Goal: Task Accomplishment & Management: Manage account settings

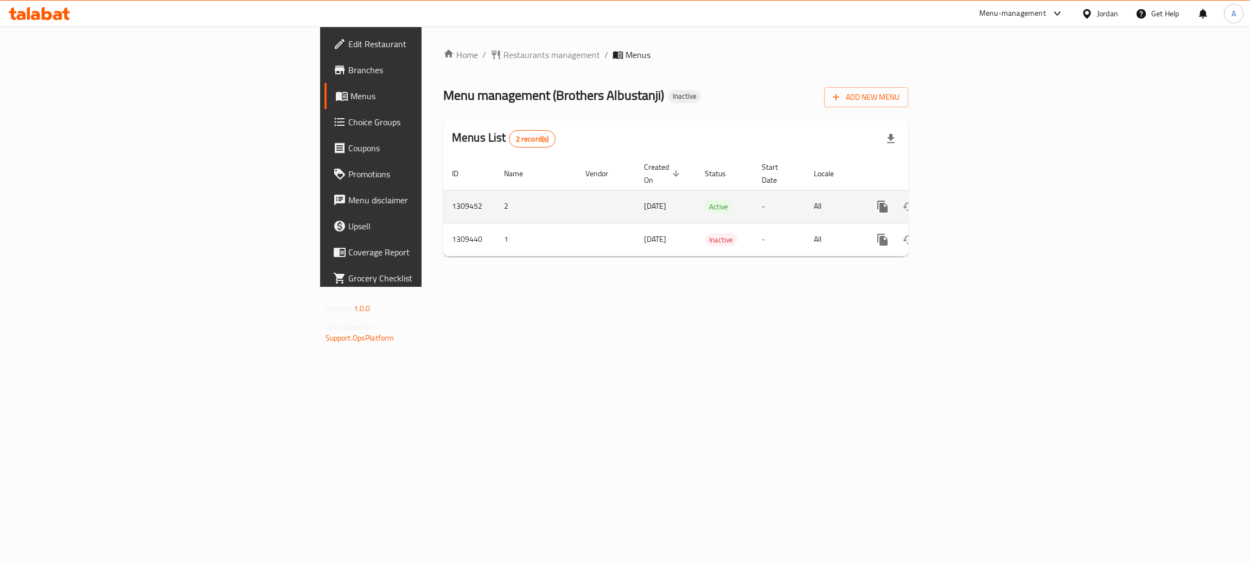
click at [967, 200] on icon "enhanced table" at bounding box center [960, 206] width 13 height 13
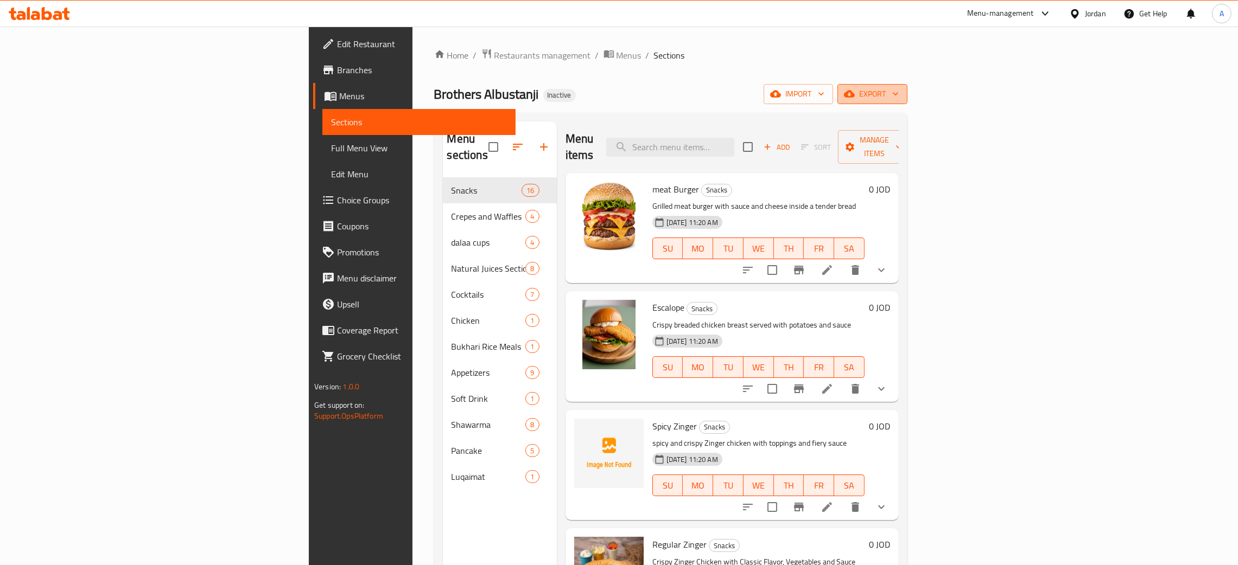
click at [901, 90] on icon "button" at bounding box center [895, 93] width 11 height 11
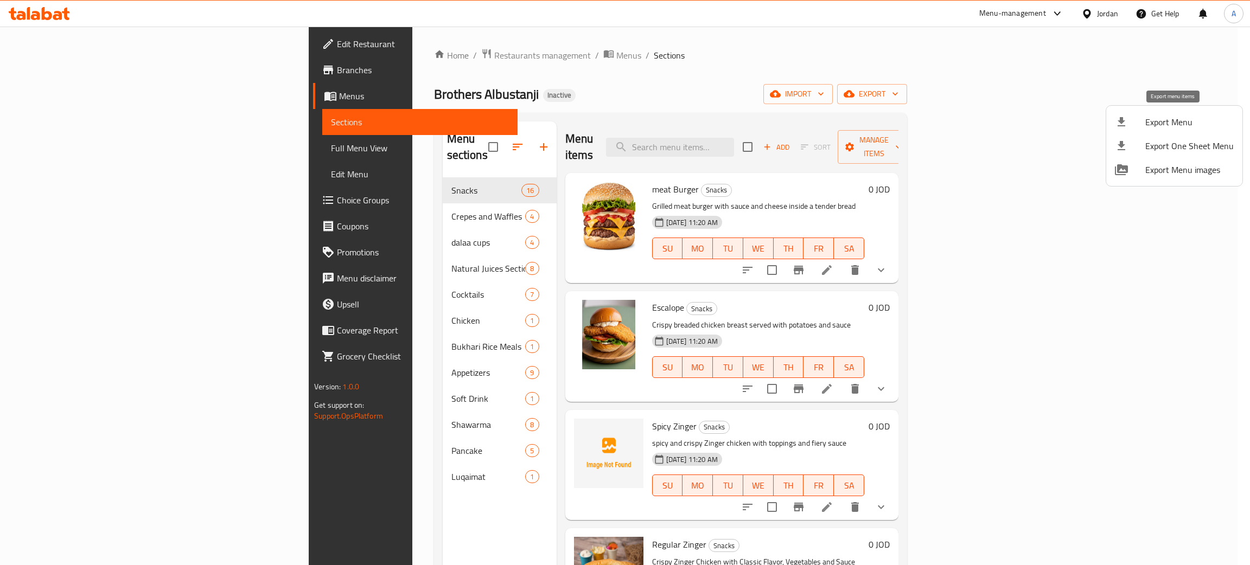
click at [1181, 122] on span "Export Menu" at bounding box center [1189, 122] width 88 height 13
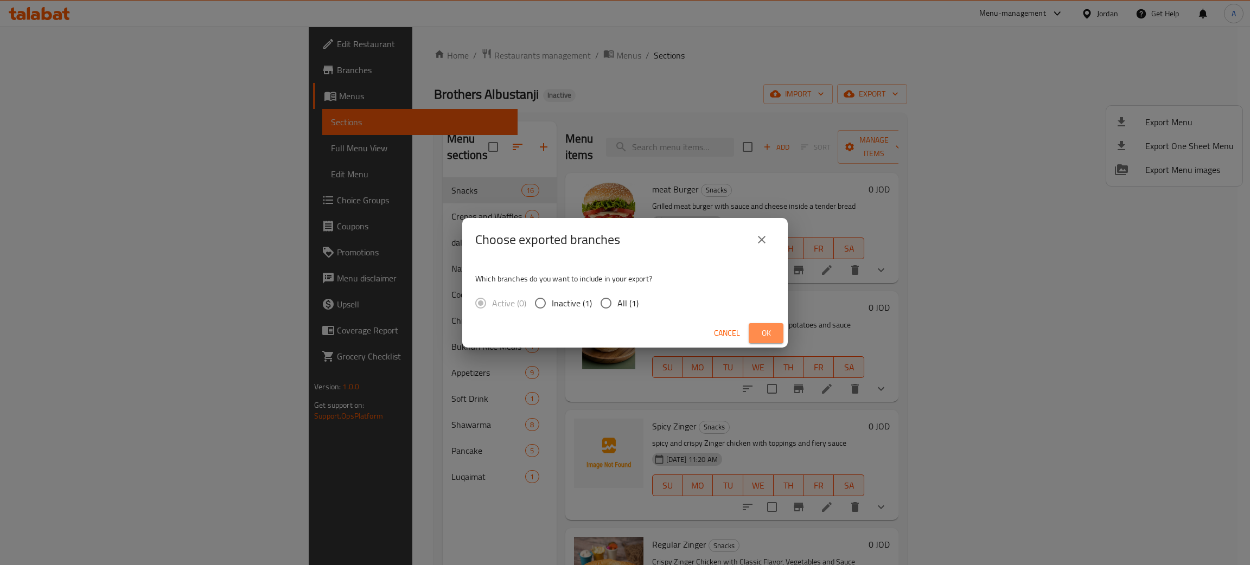
click at [764, 336] on span "Ok" at bounding box center [765, 334] width 17 height 14
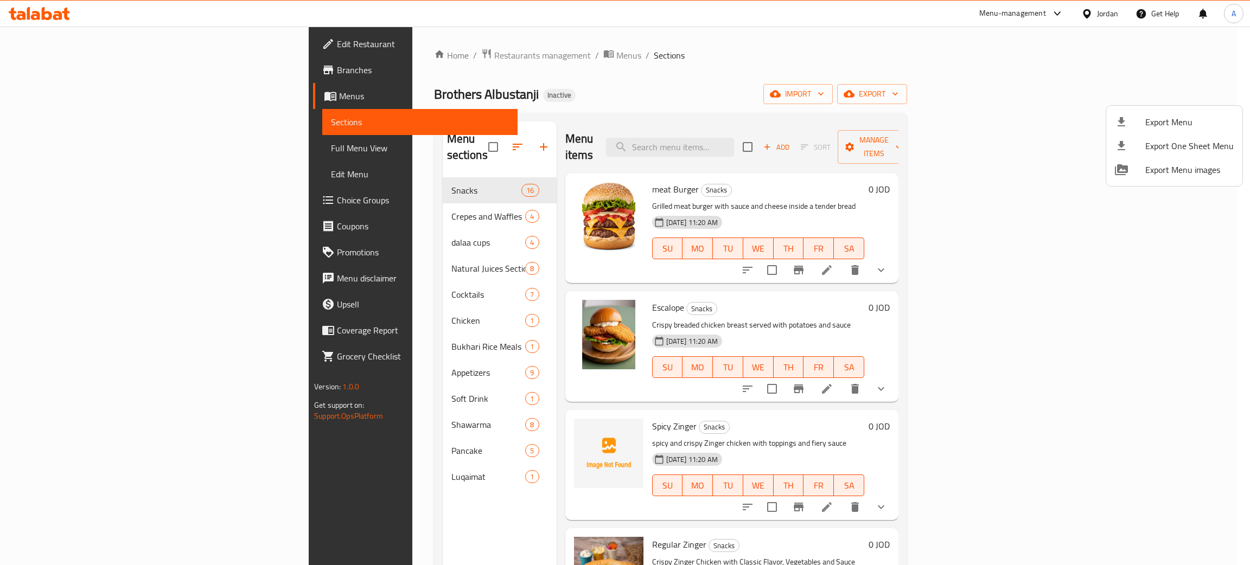
click at [292, 462] on div at bounding box center [625, 282] width 1250 height 565
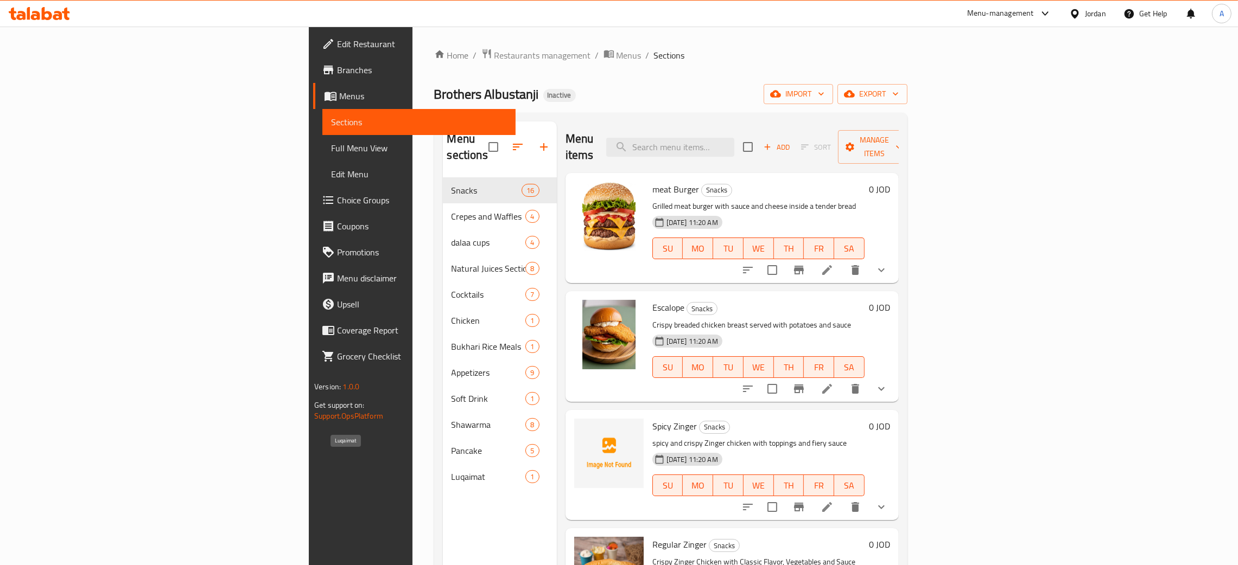
click at [451, 470] on span "Luqaimat" at bounding box center [488, 476] width 74 height 13
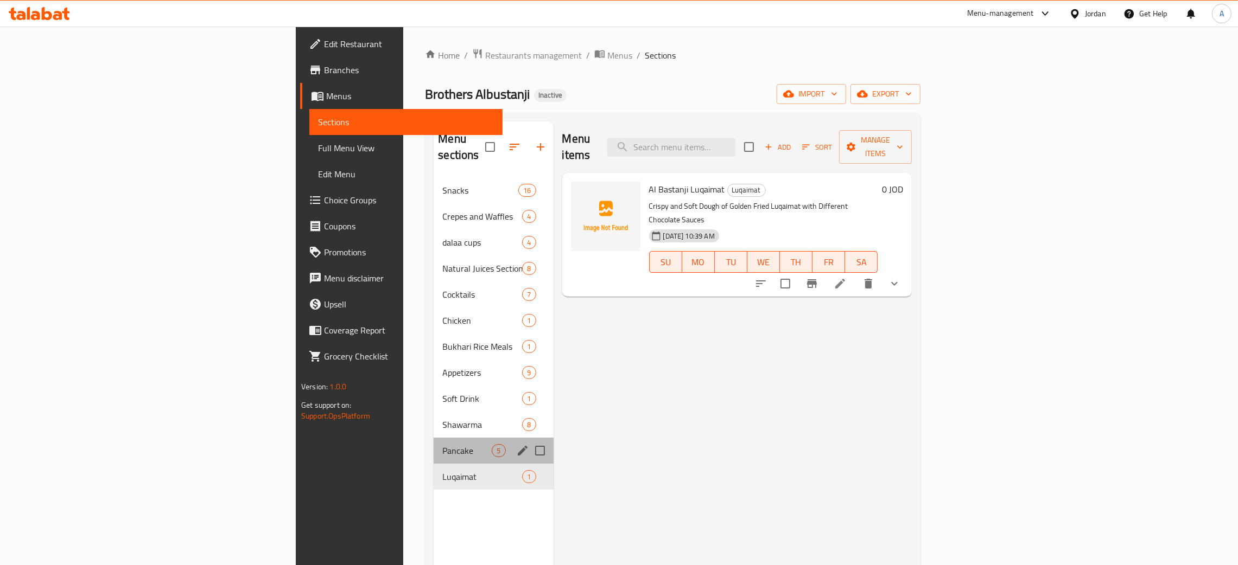
click at [434, 438] on div "Pancake 5" at bounding box center [493, 451] width 119 height 26
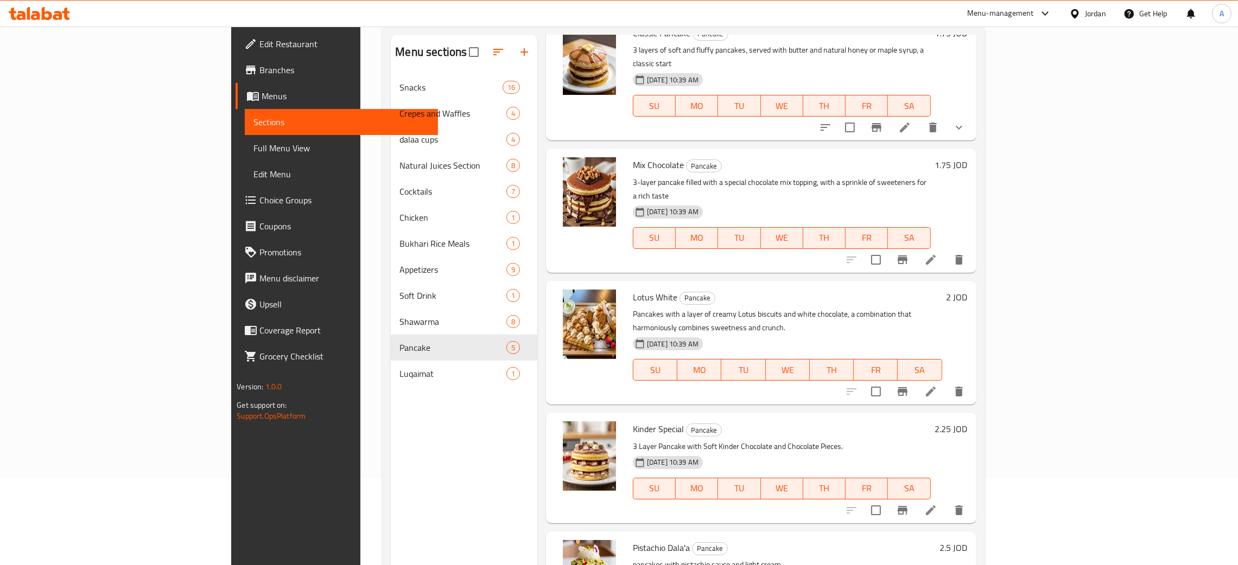
scroll to position [153, 0]
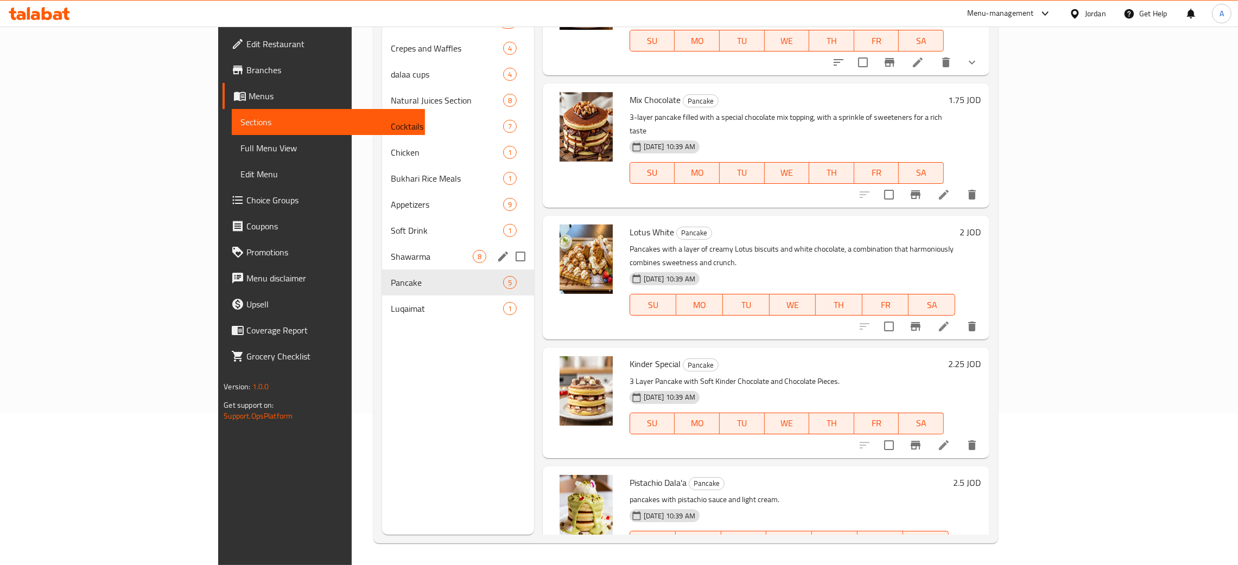
click at [391, 253] on span "Shawarma" at bounding box center [432, 256] width 82 height 13
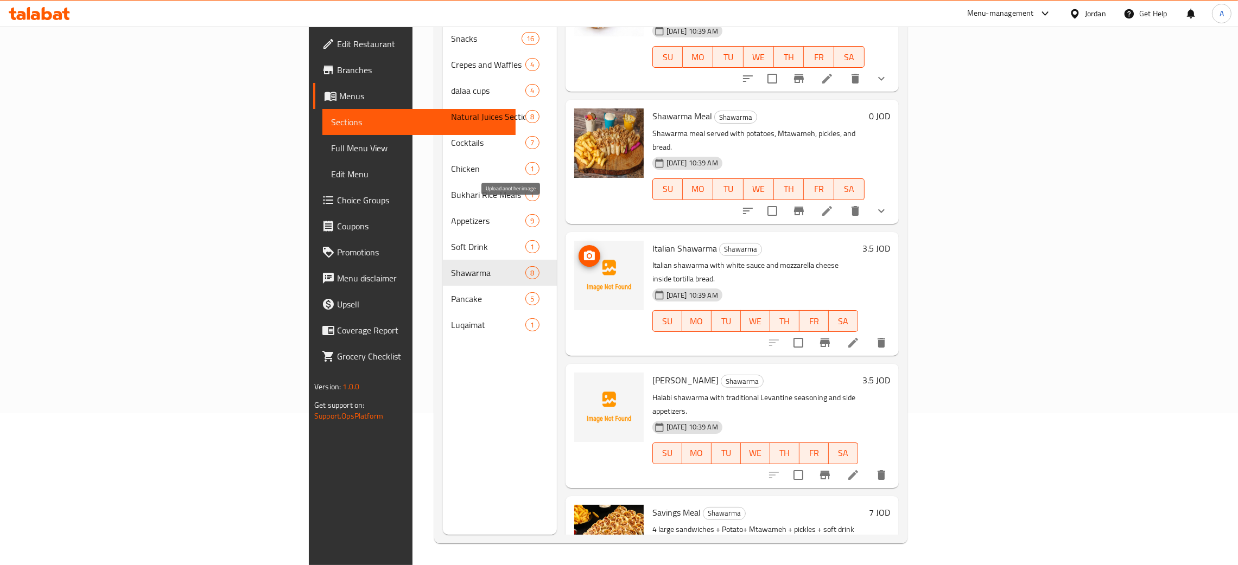
click at [584, 251] on icon "upload picture" at bounding box center [589, 256] width 11 height 10
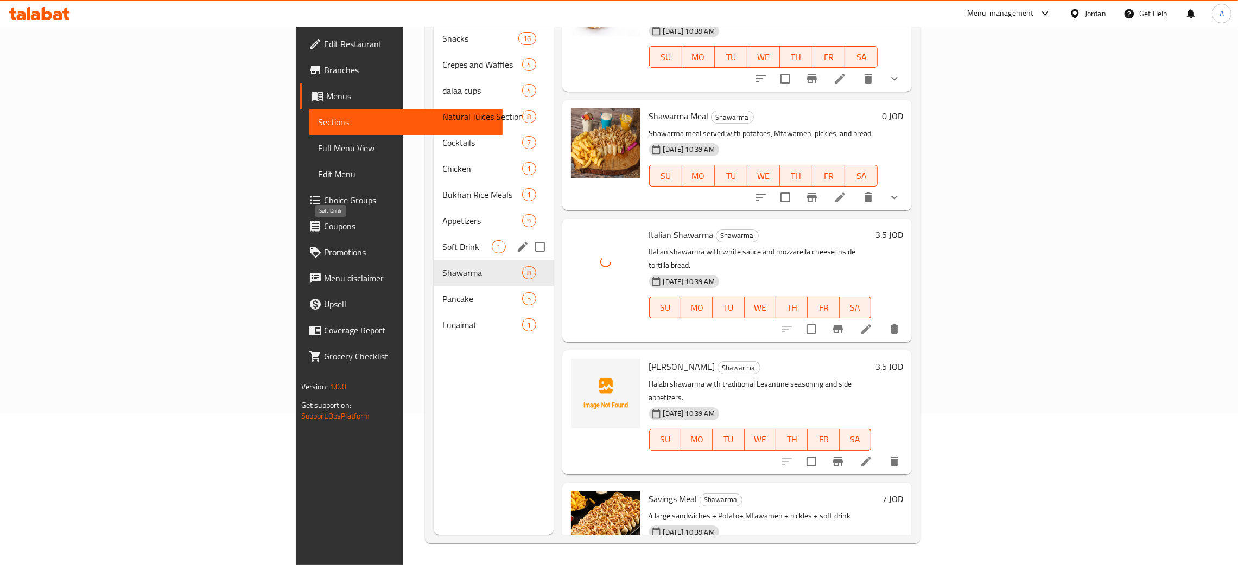
click at [442, 240] on span "Soft Drink" at bounding box center [466, 246] width 49 height 13
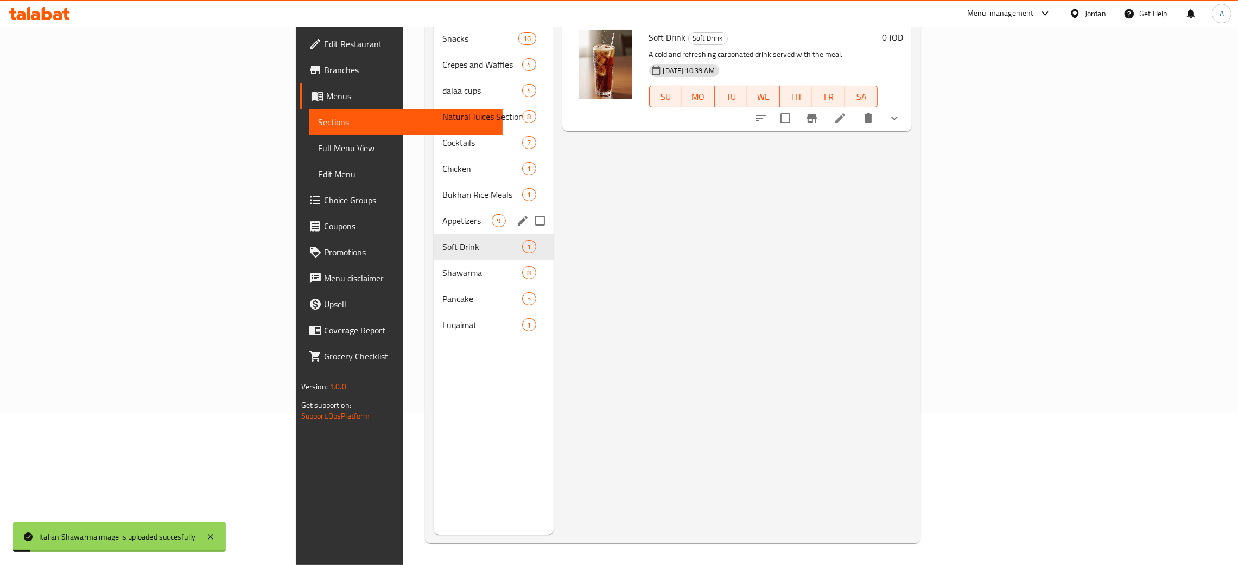
click at [434, 211] on div "Appetizers 9" at bounding box center [493, 221] width 119 height 26
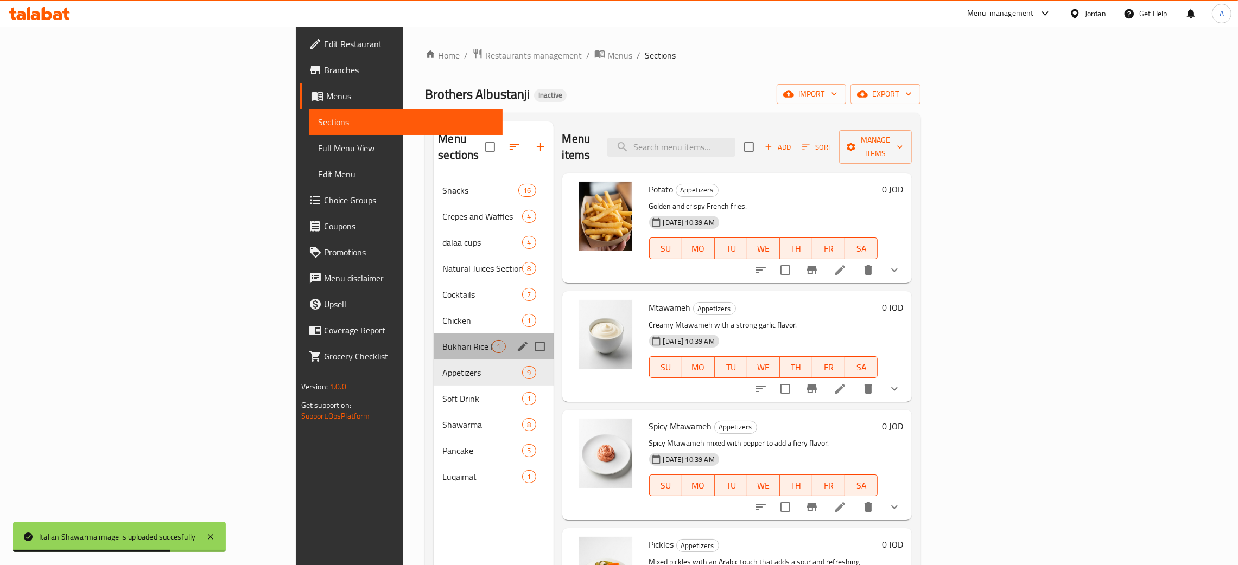
click at [434, 334] on div "Bukhari Rice Meals 1" at bounding box center [493, 347] width 119 height 26
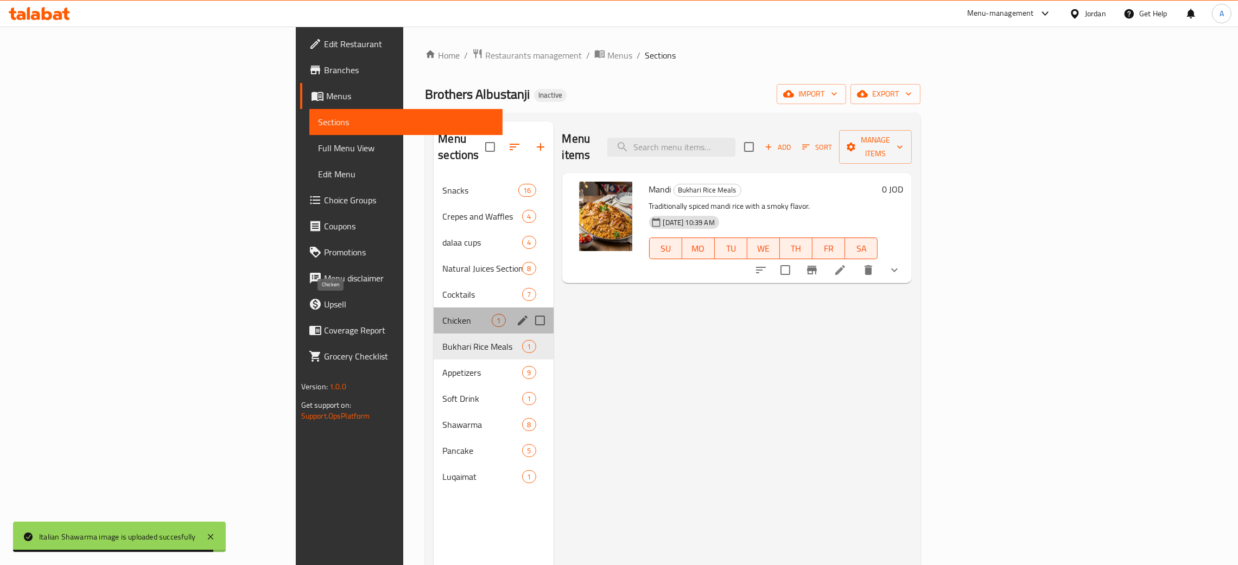
click at [442, 314] on span "Chicken" at bounding box center [466, 320] width 49 height 13
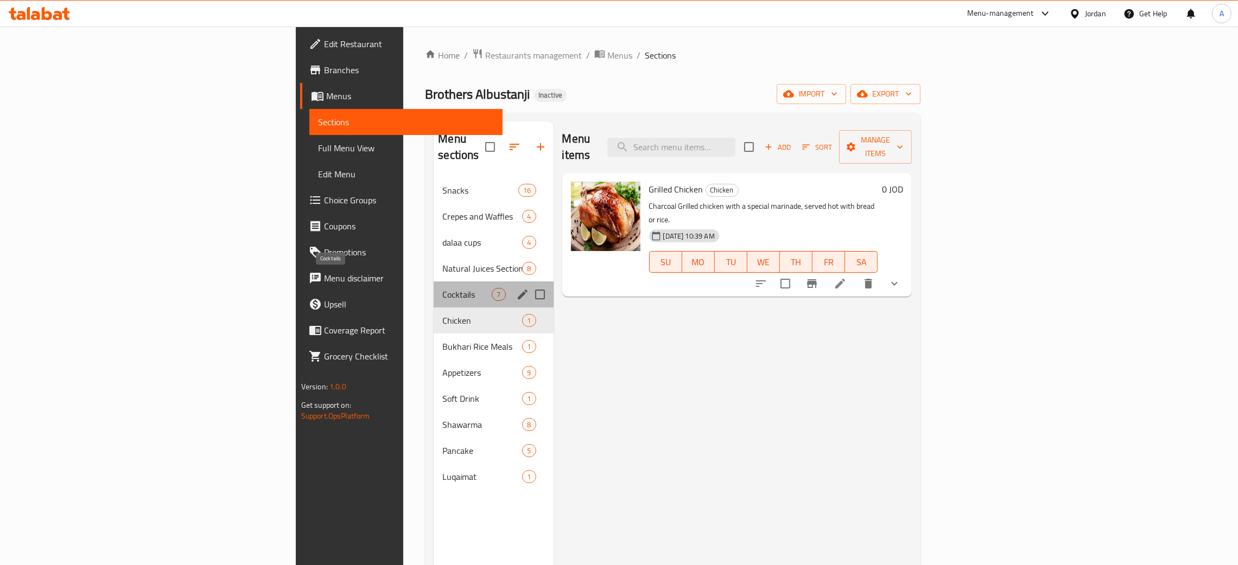
click at [442, 288] on span "Cocktails" at bounding box center [466, 294] width 49 height 13
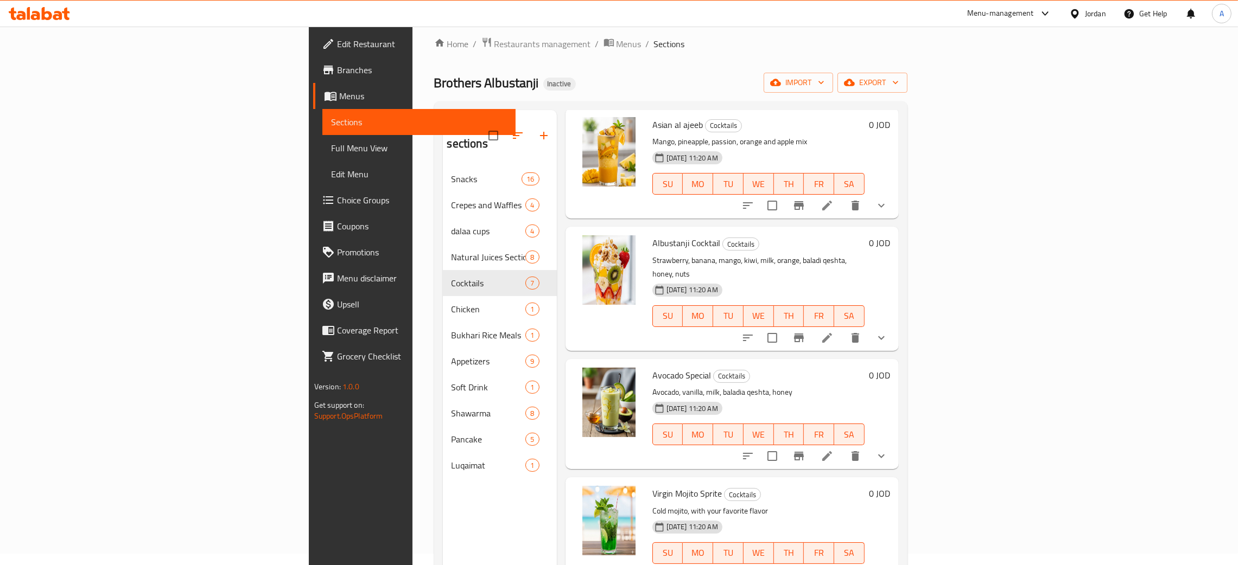
scroll to position [153, 0]
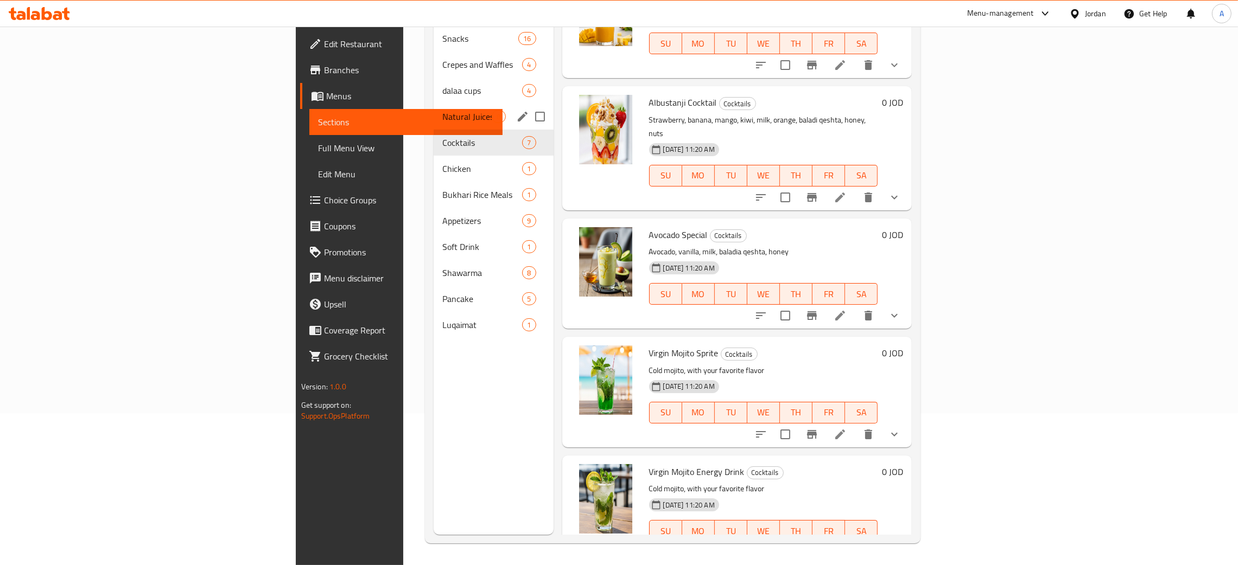
click at [434, 109] on div "Natural Juices Section 8" at bounding box center [493, 117] width 119 height 26
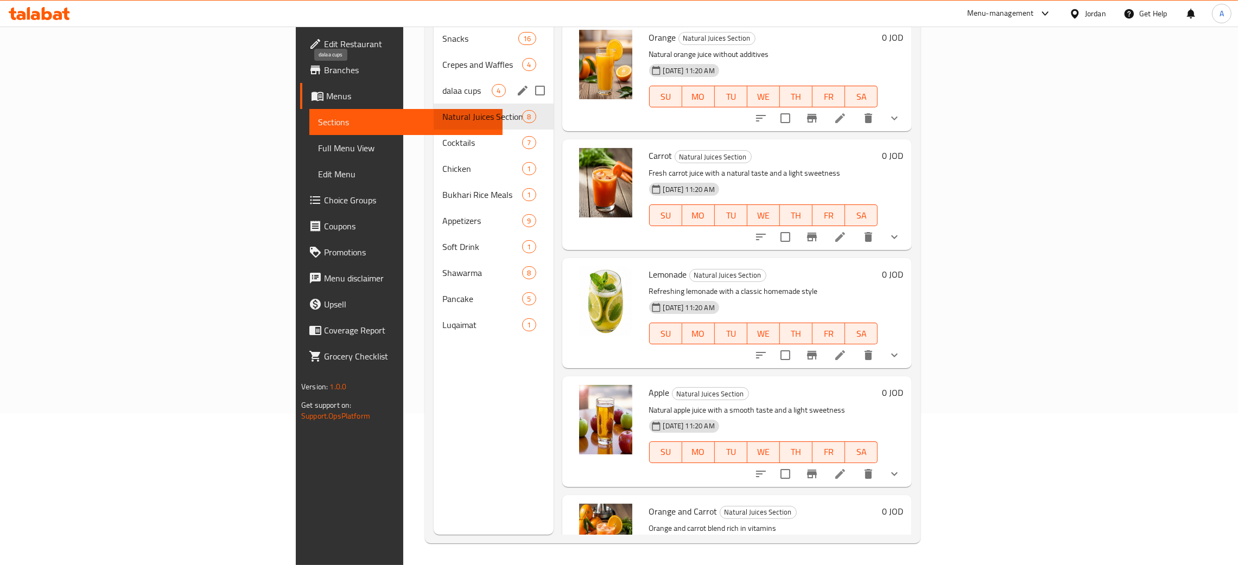
click at [442, 84] on span "dalaa cups" at bounding box center [466, 90] width 49 height 13
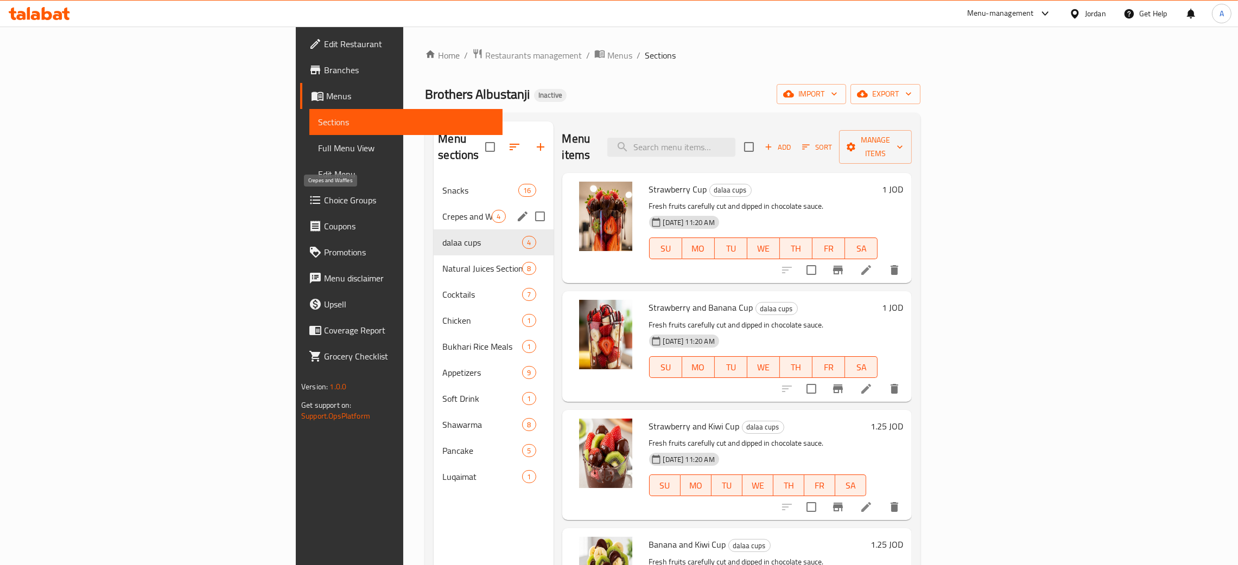
click at [442, 210] on span "Crepes and Waffles" at bounding box center [466, 216] width 49 height 13
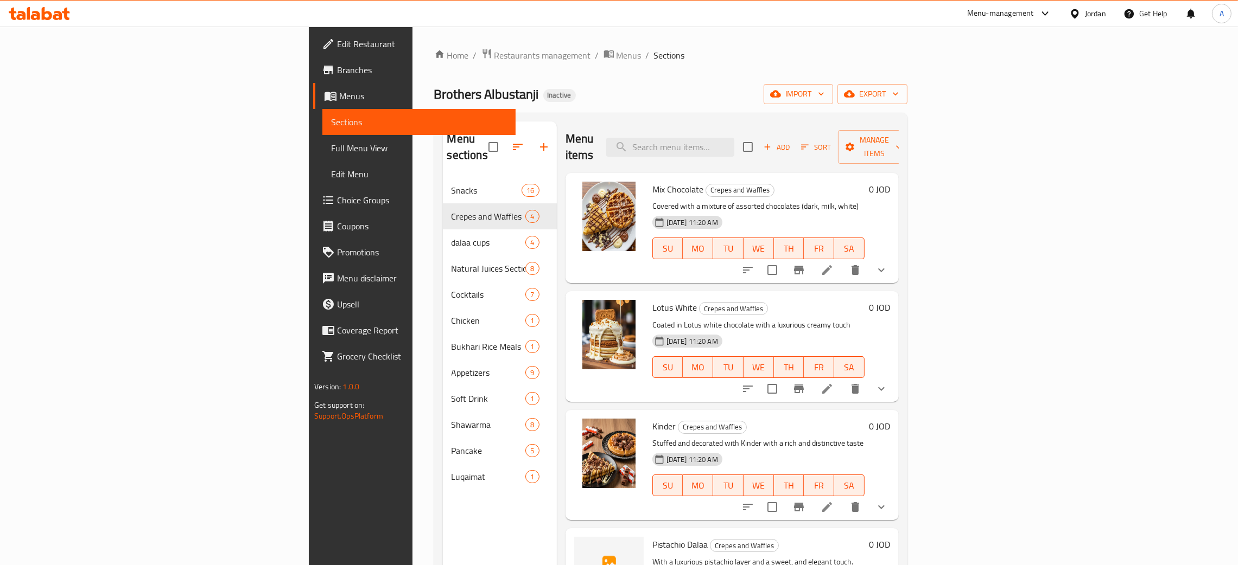
scroll to position [153, 0]
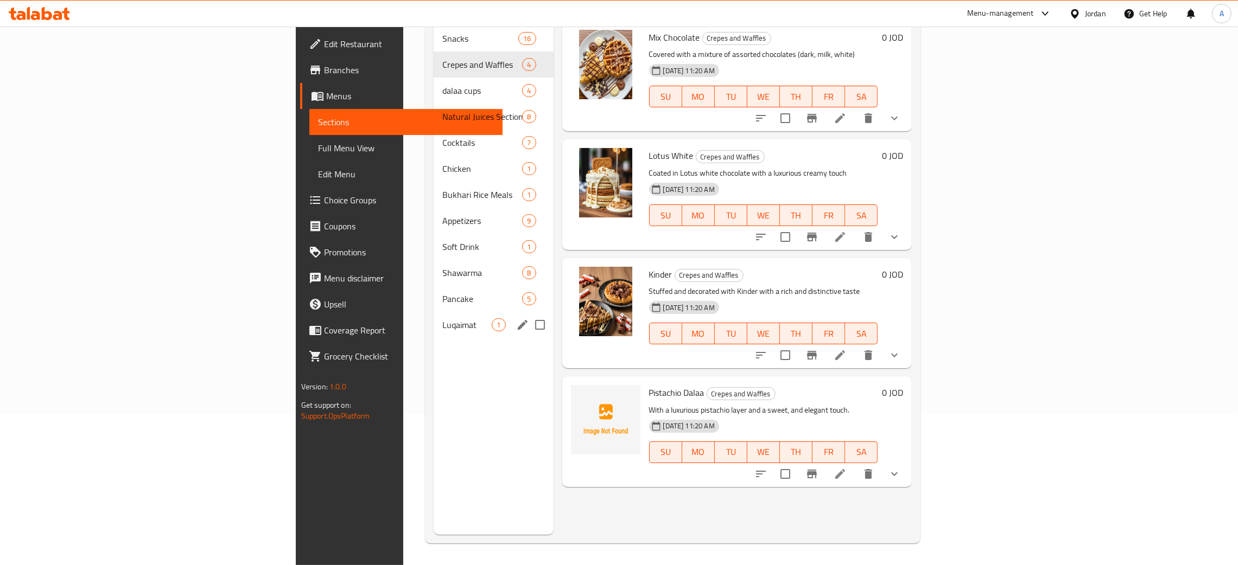
click at [442, 318] on span "Luqaimat" at bounding box center [466, 324] width 49 height 13
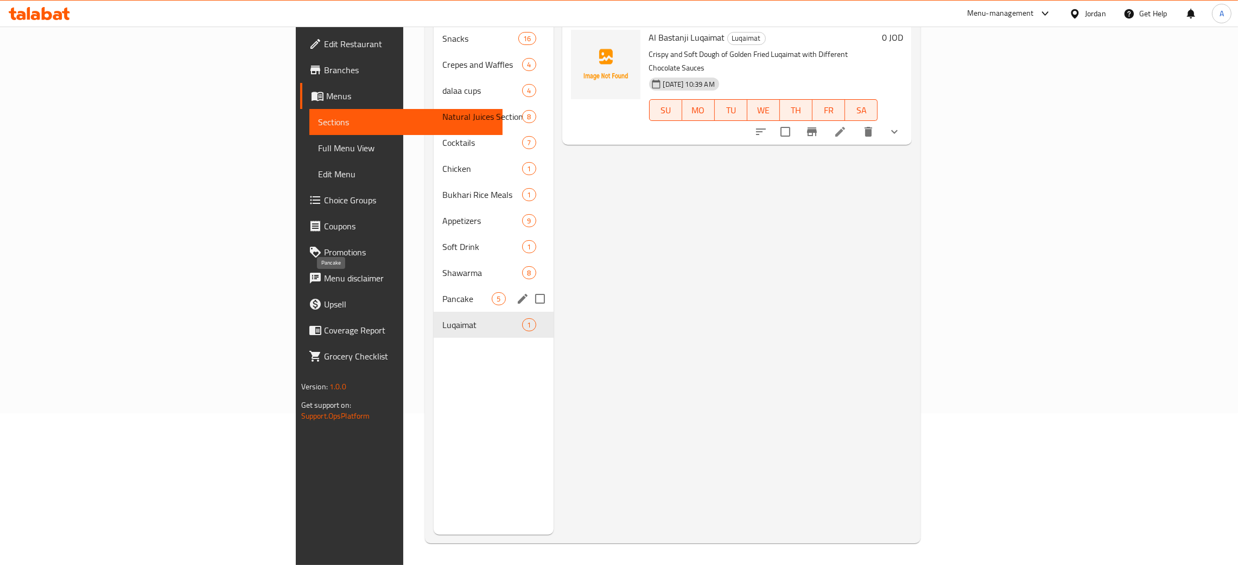
click at [442, 292] on span "Pancake" at bounding box center [466, 298] width 49 height 13
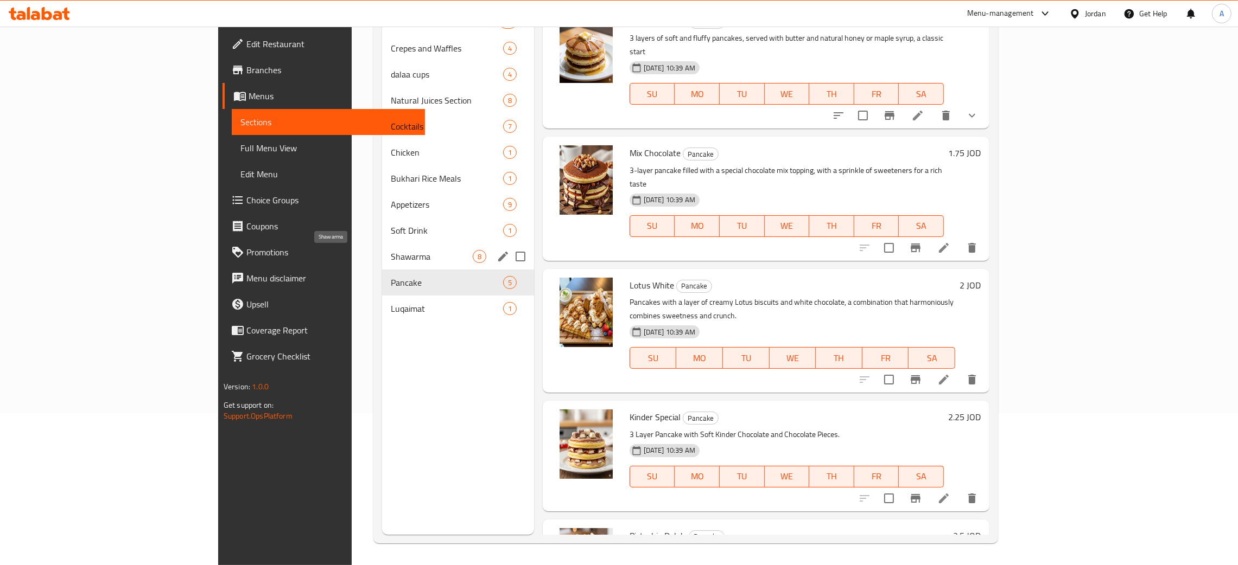
click at [391, 260] on span "Shawarma" at bounding box center [432, 256] width 82 height 13
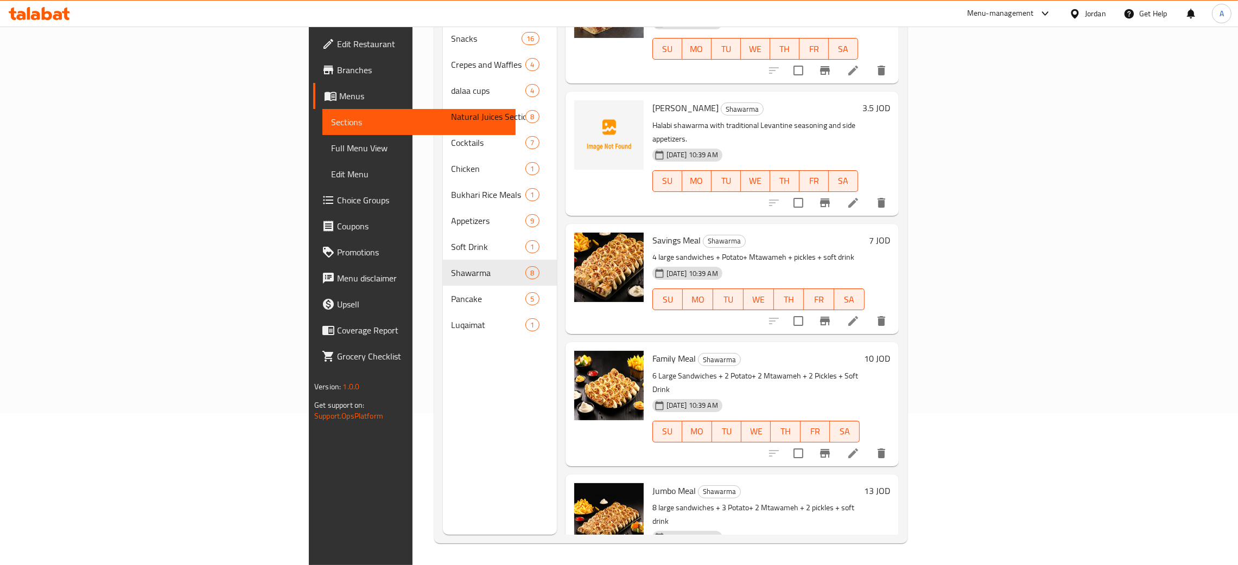
scroll to position [163, 0]
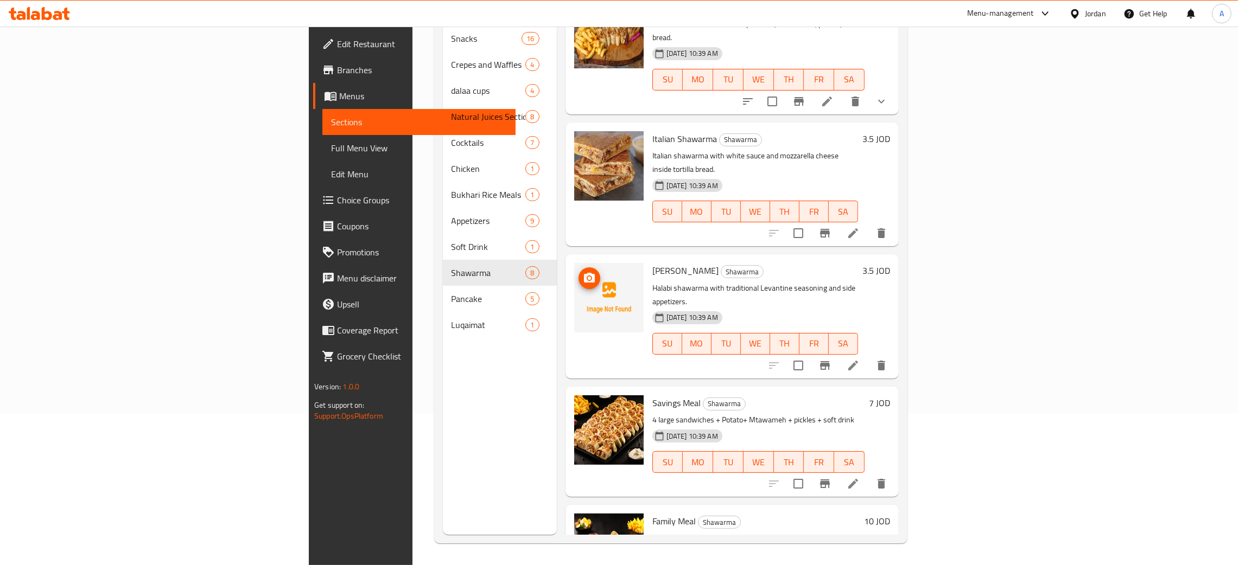
click at [583, 272] on icon "upload picture" at bounding box center [589, 278] width 13 height 13
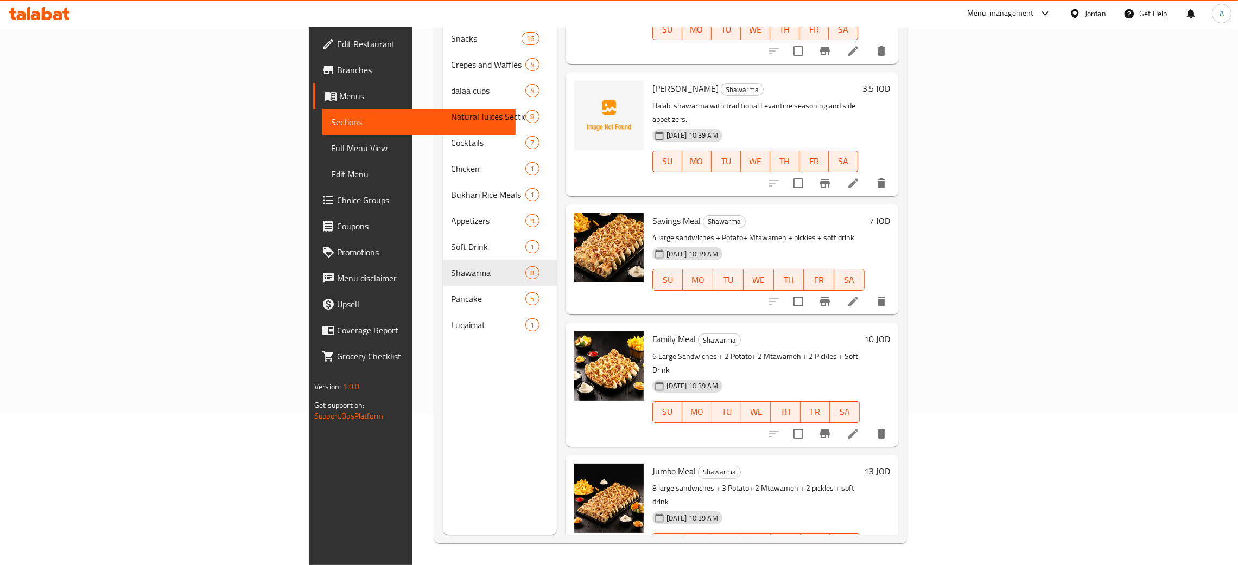
scroll to position [409, 0]
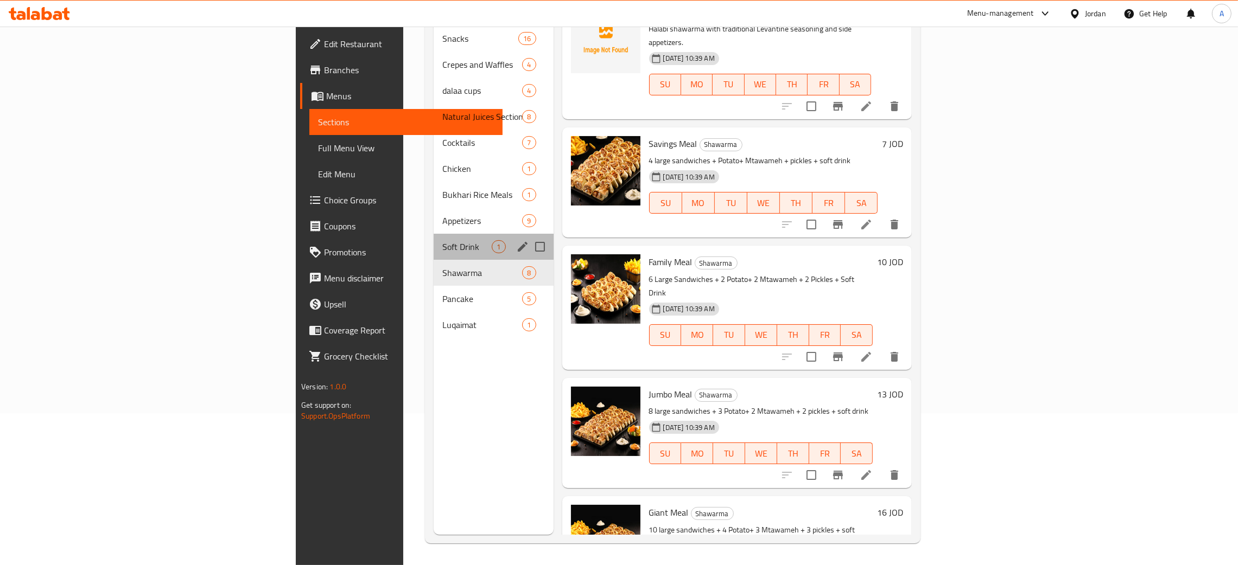
click at [442, 240] on span "Soft Drink" at bounding box center [466, 246] width 49 height 13
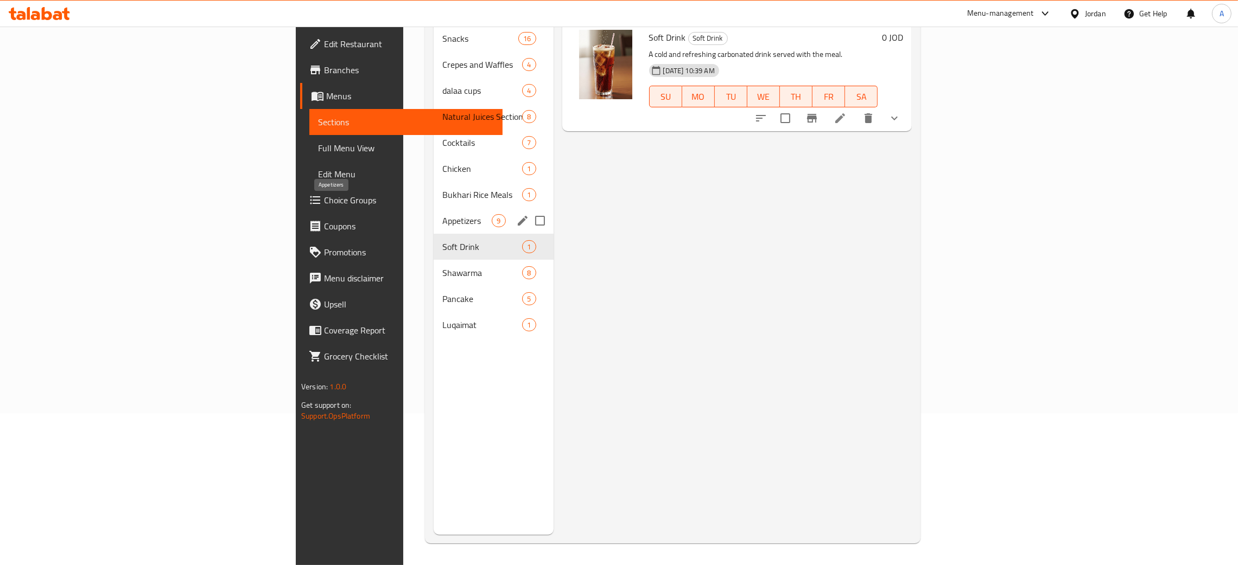
click at [442, 214] on span "Appetizers" at bounding box center [466, 220] width 49 height 13
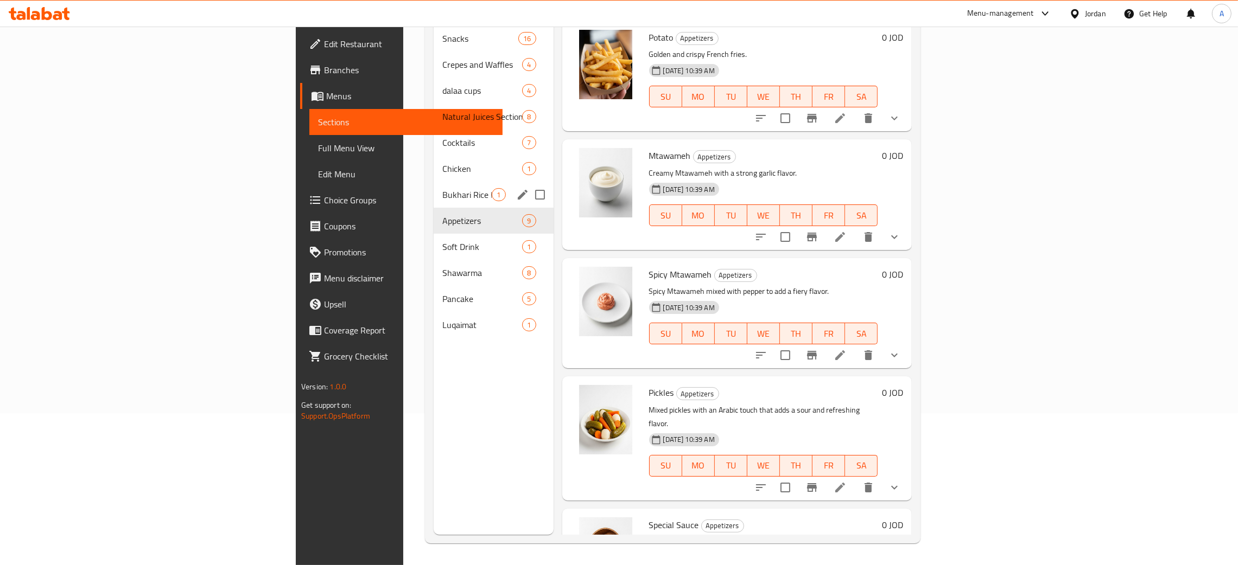
click at [434, 184] on div "Bukhari Rice Meals 1" at bounding box center [493, 195] width 119 height 26
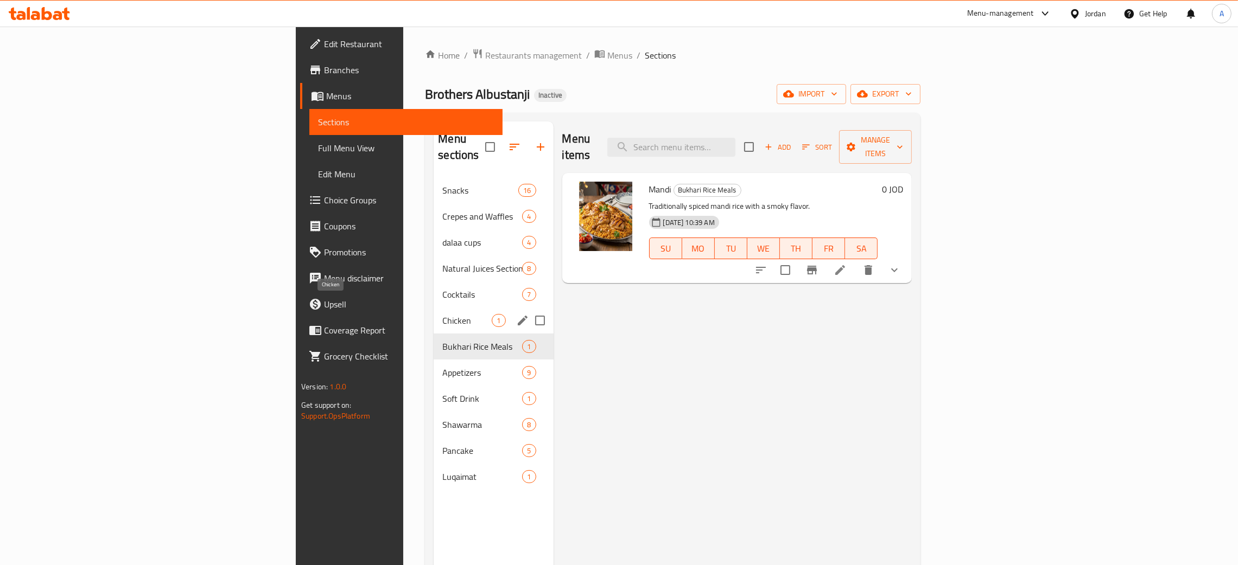
click at [442, 314] on span "Chicken" at bounding box center [466, 320] width 49 height 13
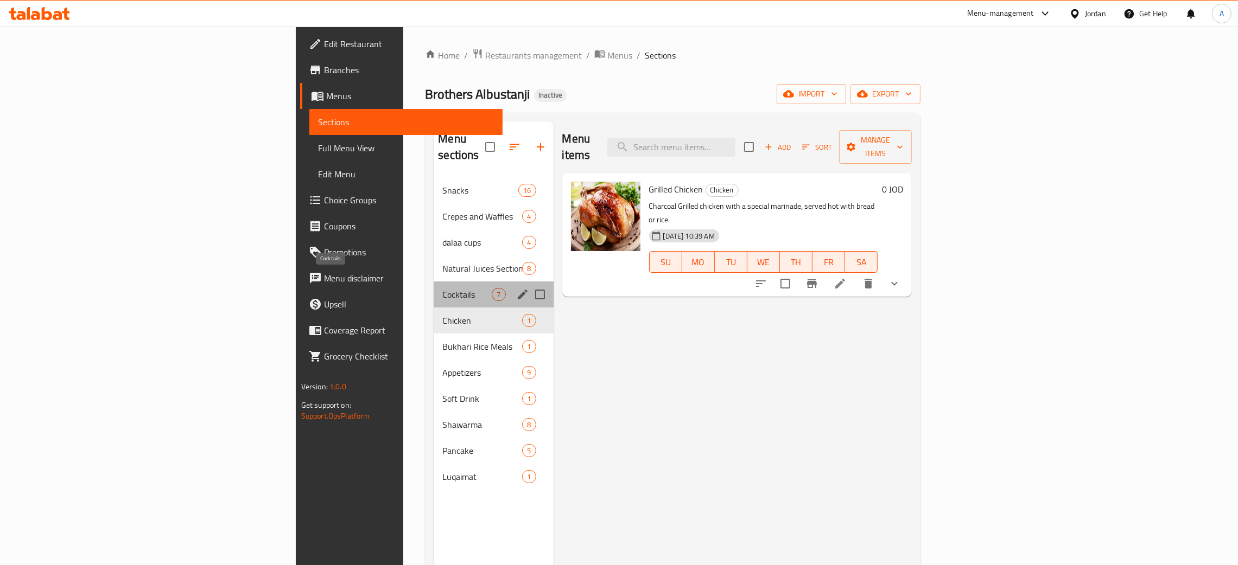
click at [442, 288] on span "Cocktails" at bounding box center [466, 294] width 49 height 13
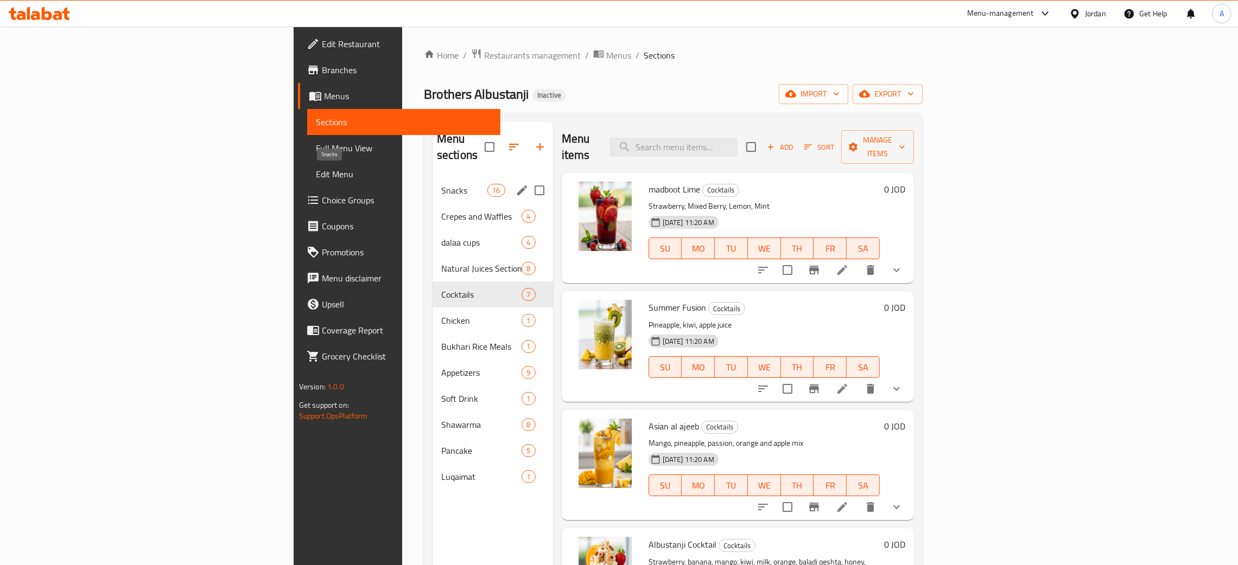
click at [441, 184] on span "Snacks" at bounding box center [464, 190] width 46 height 13
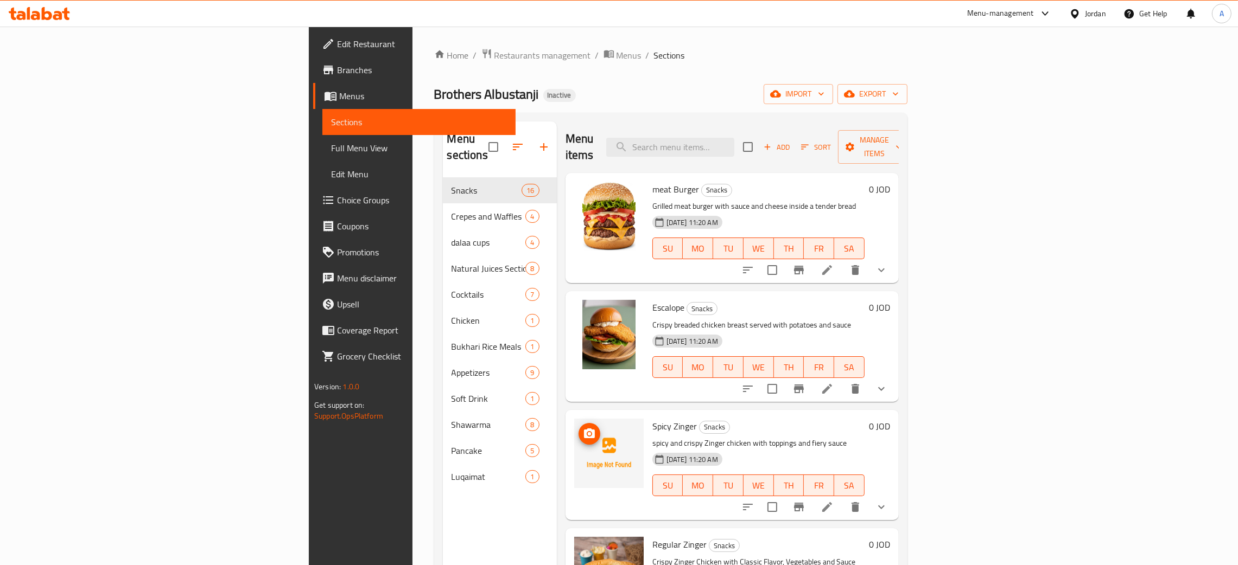
click at [584, 429] on icon "upload picture" at bounding box center [589, 434] width 11 height 10
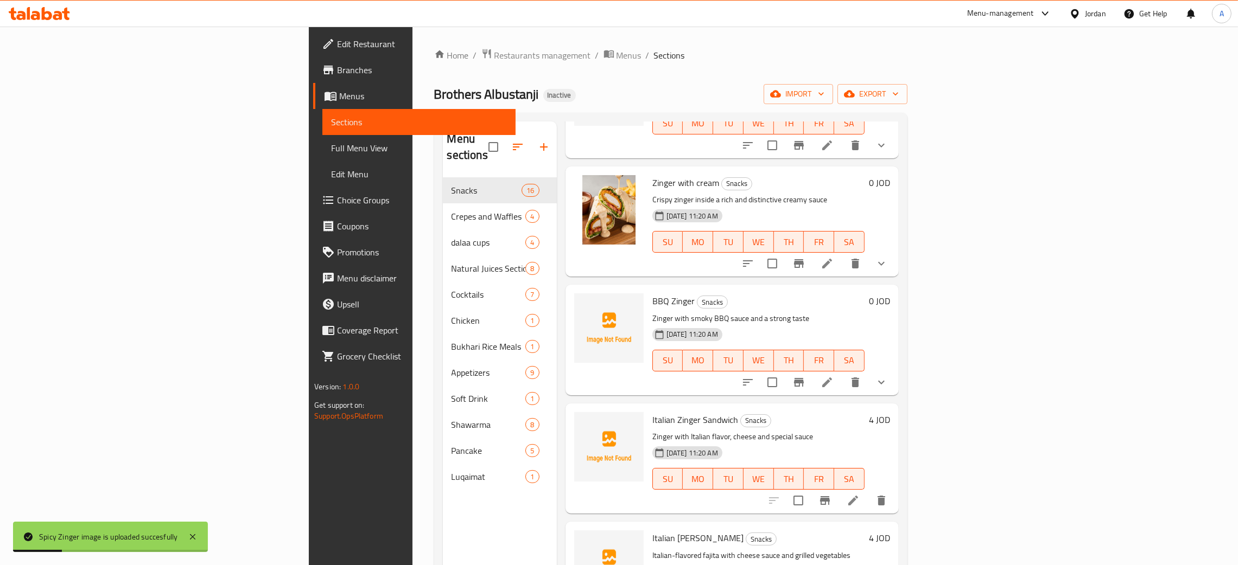
scroll to position [732, 0]
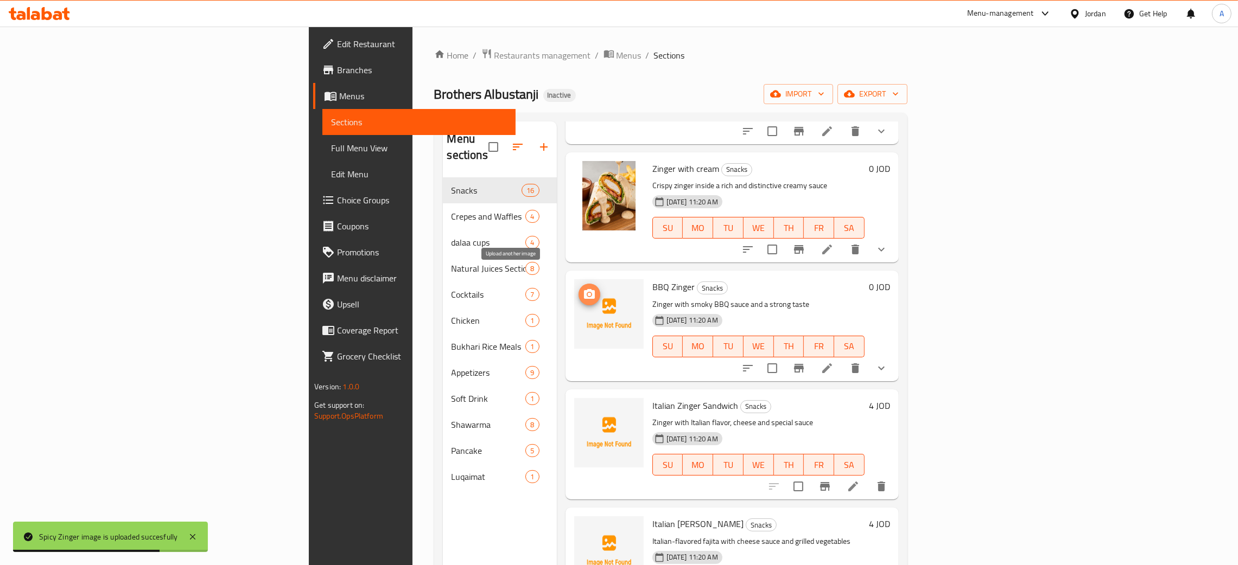
click at [583, 288] on icon "upload picture" at bounding box center [589, 294] width 13 height 13
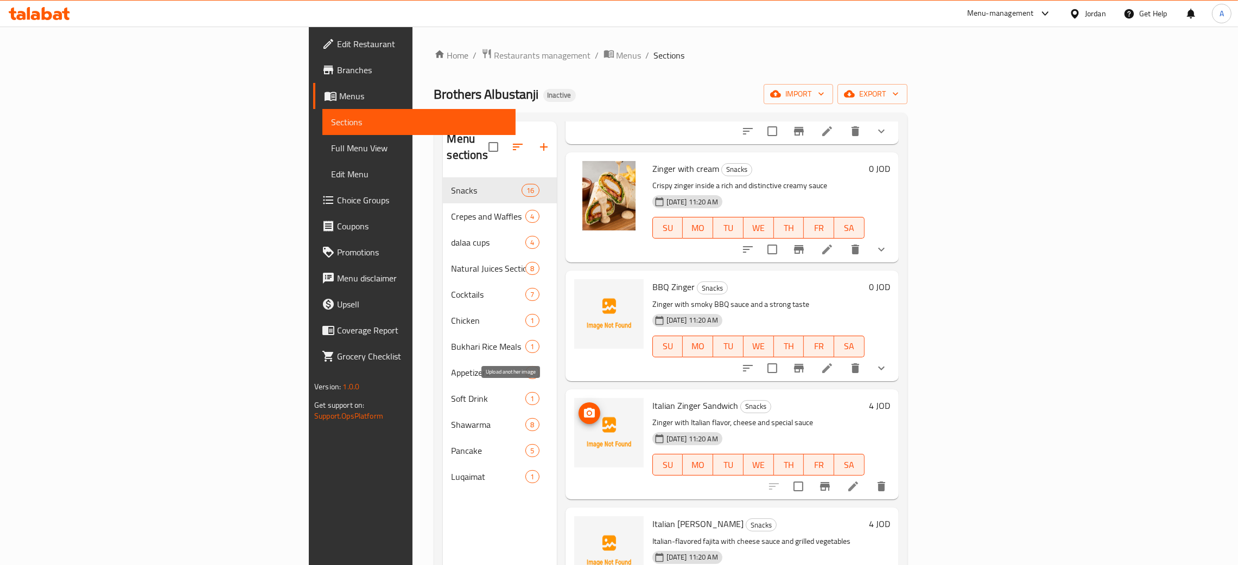
click at [583, 407] on icon "upload picture" at bounding box center [589, 413] width 13 height 13
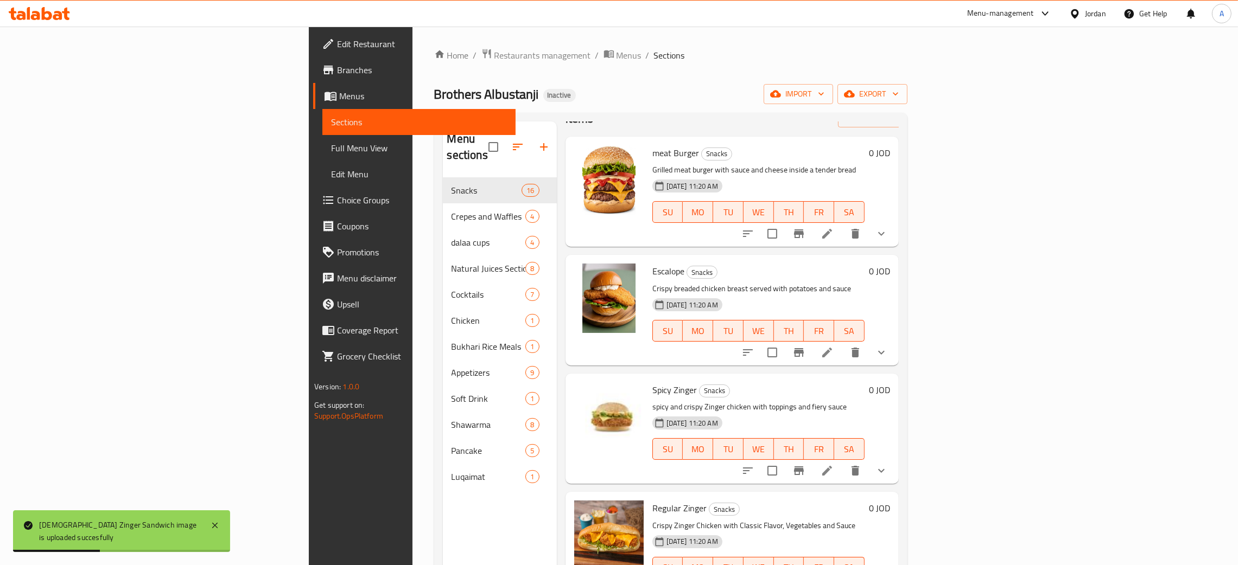
scroll to position [0, 0]
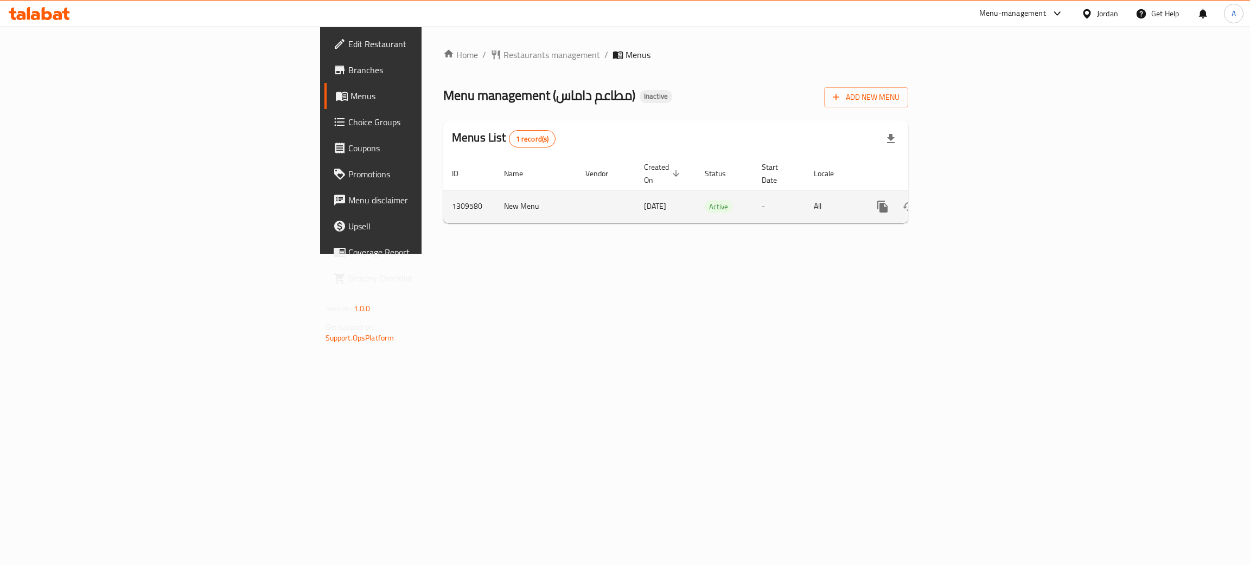
click at [966, 202] on icon "enhanced table" at bounding box center [961, 207] width 10 height 10
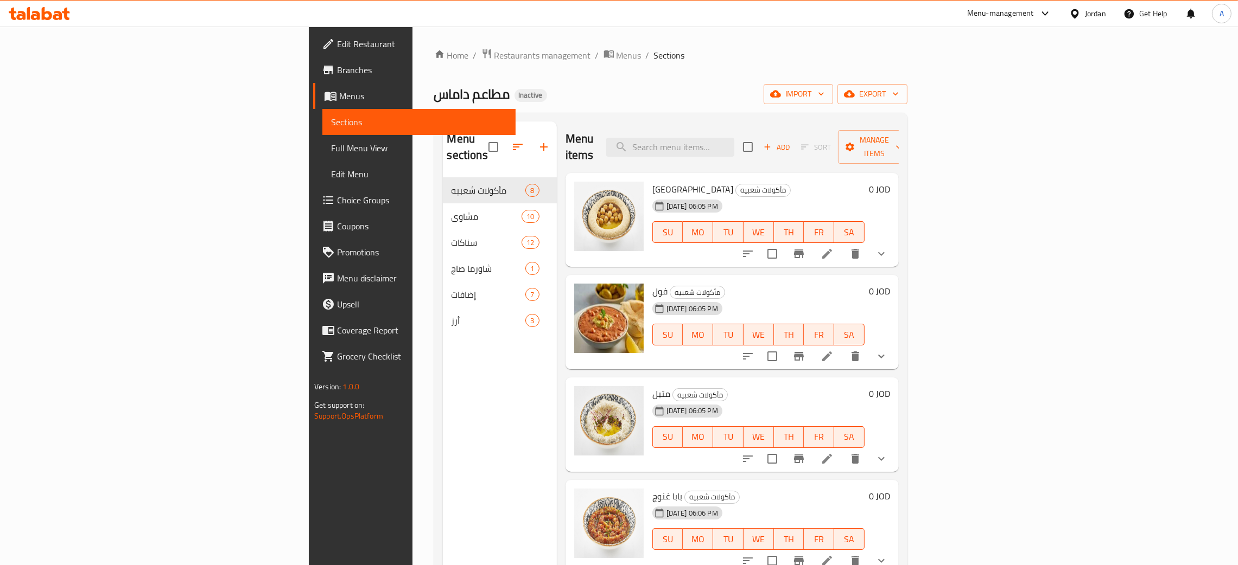
click at [331, 143] on span "Full Menu View" at bounding box center [419, 148] width 176 height 13
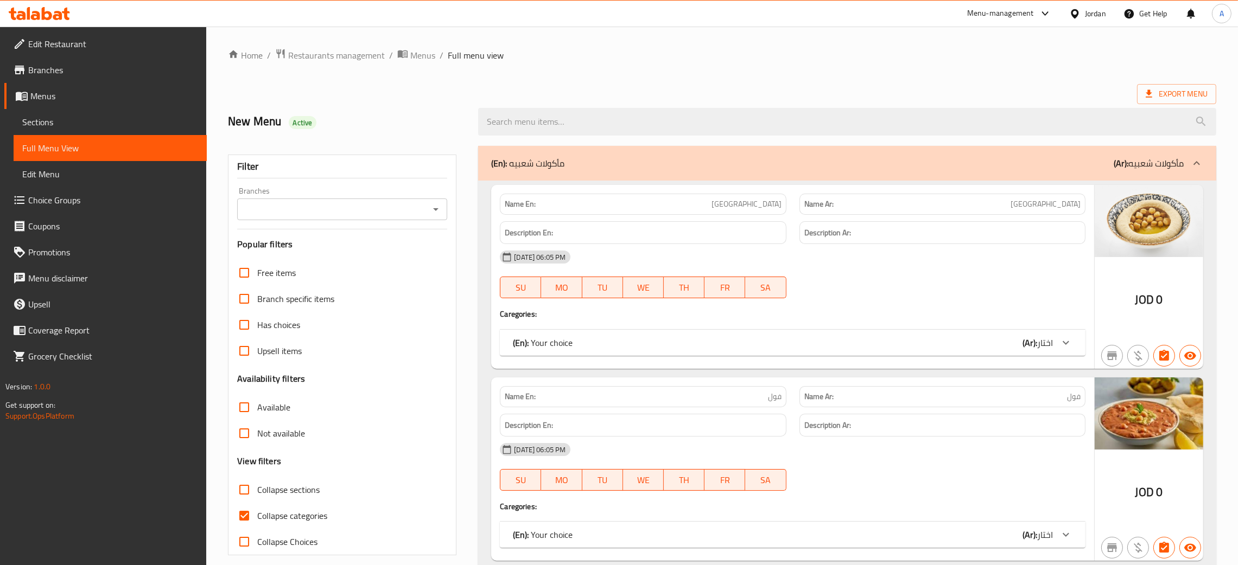
scroll to position [406, 0]
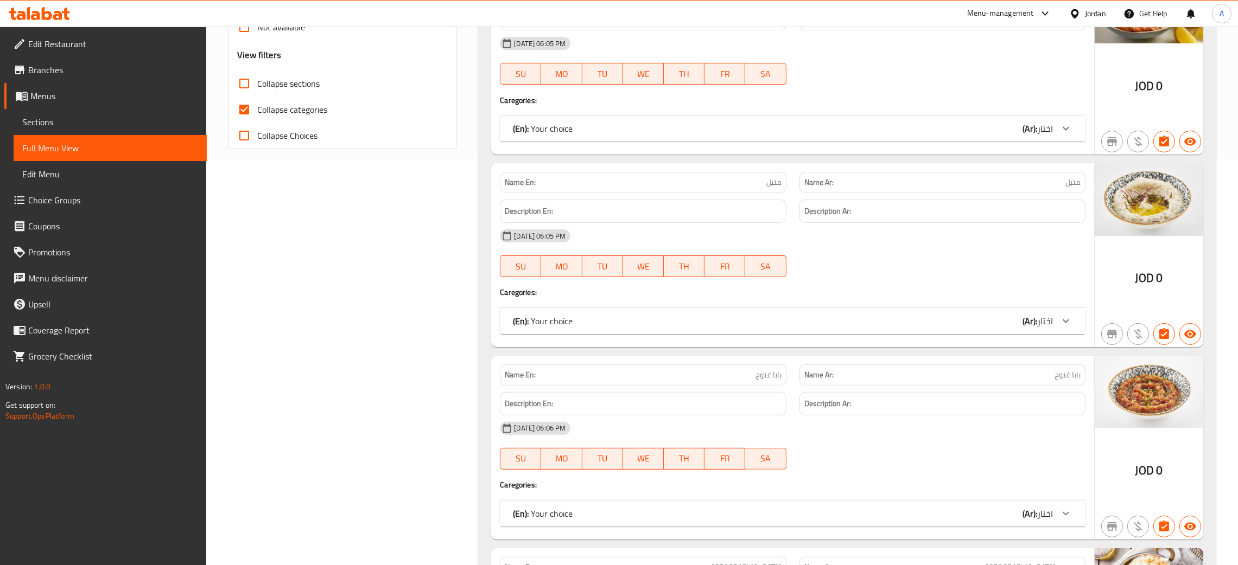
click at [245, 103] on input "Collapse categories" at bounding box center [244, 110] width 26 height 26
checkbox input "false"
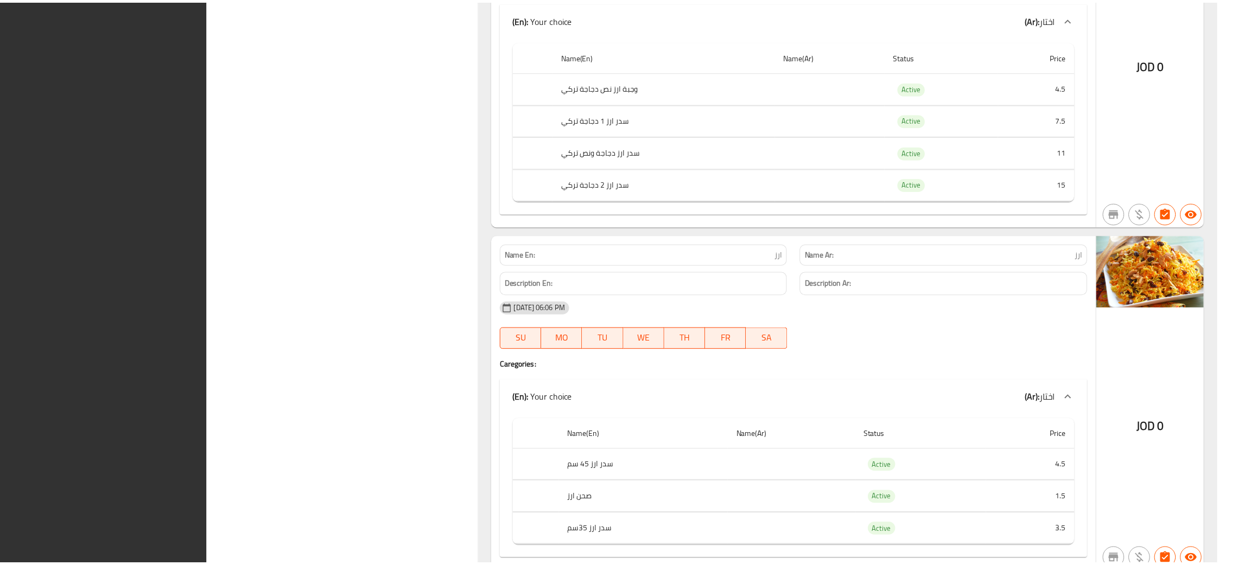
scroll to position [12386, 0]
